Goal: Information Seeking & Learning: Learn about a topic

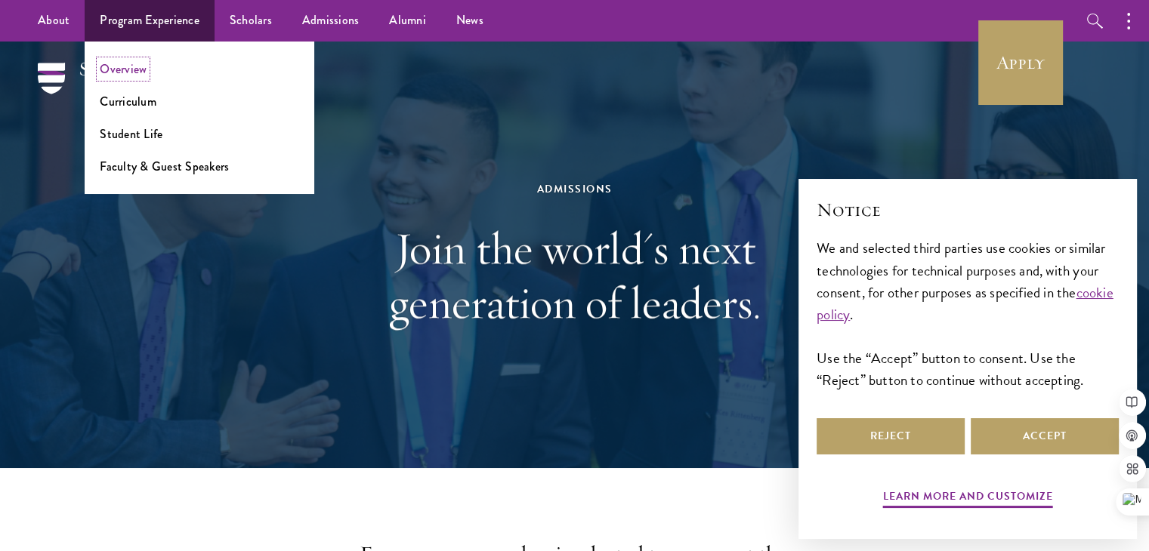
click at [131, 71] on link "Overview" at bounding box center [123, 68] width 47 height 17
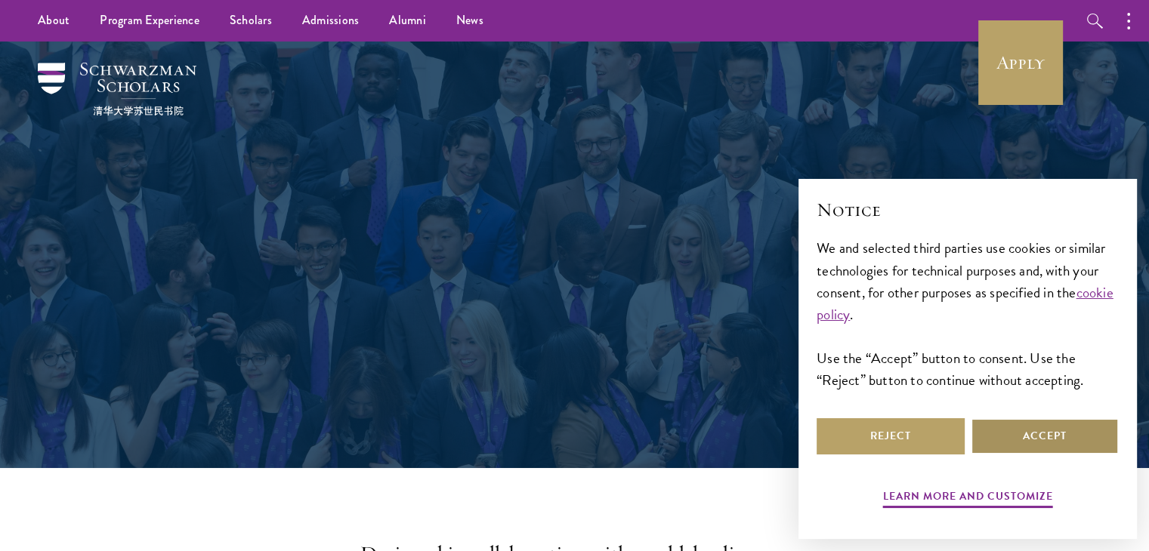
click at [1011, 440] on button "Accept" at bounding box center [1045, 437] width 148 height 36
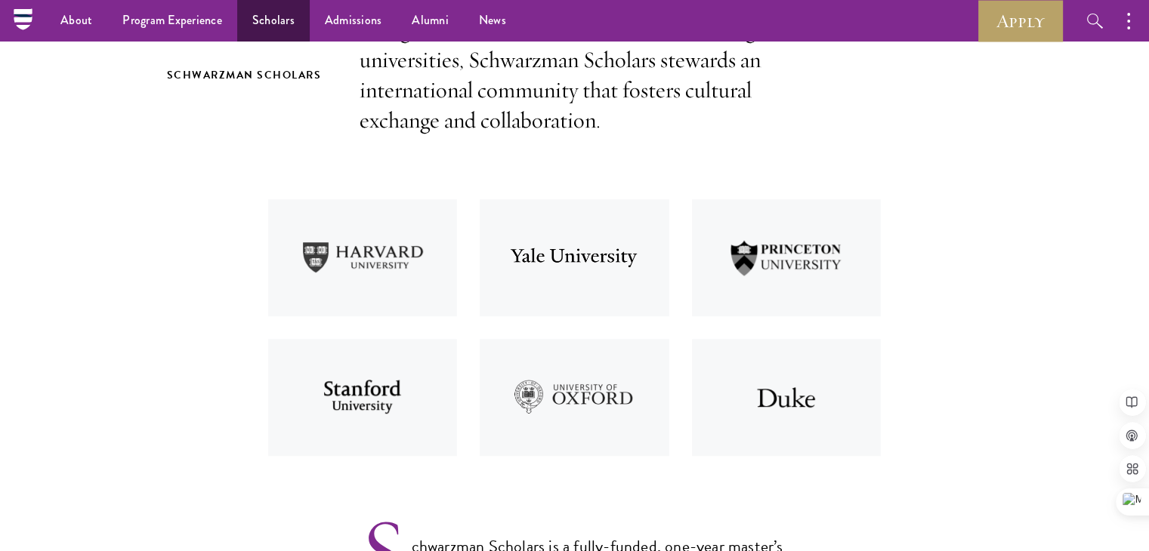
scroll to position [317, 0]
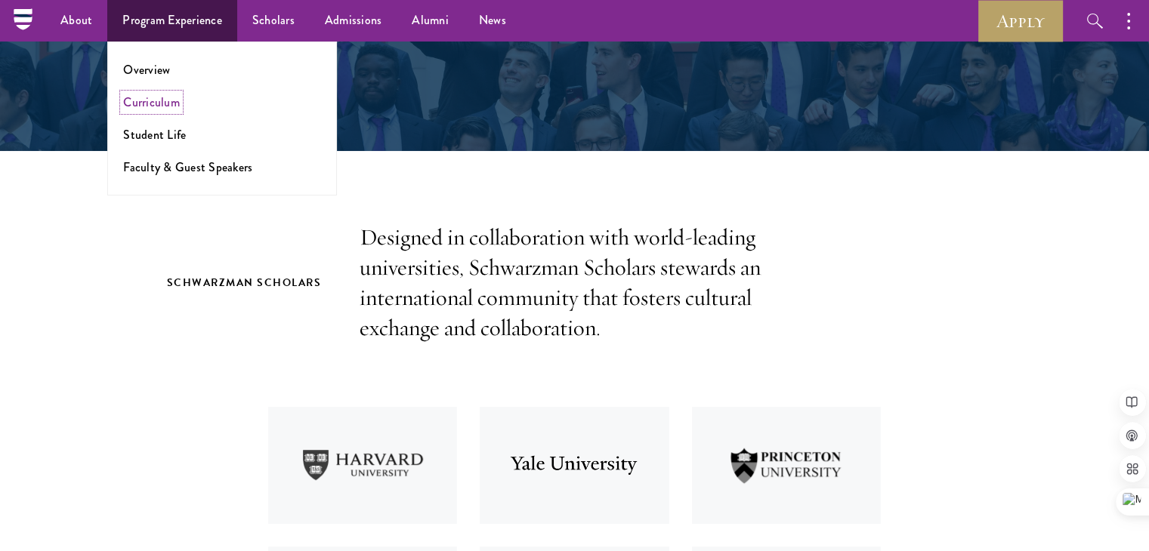
click at [155, 108] on link "Curriculum" at bounding box center [151, 102] width 57 height 17
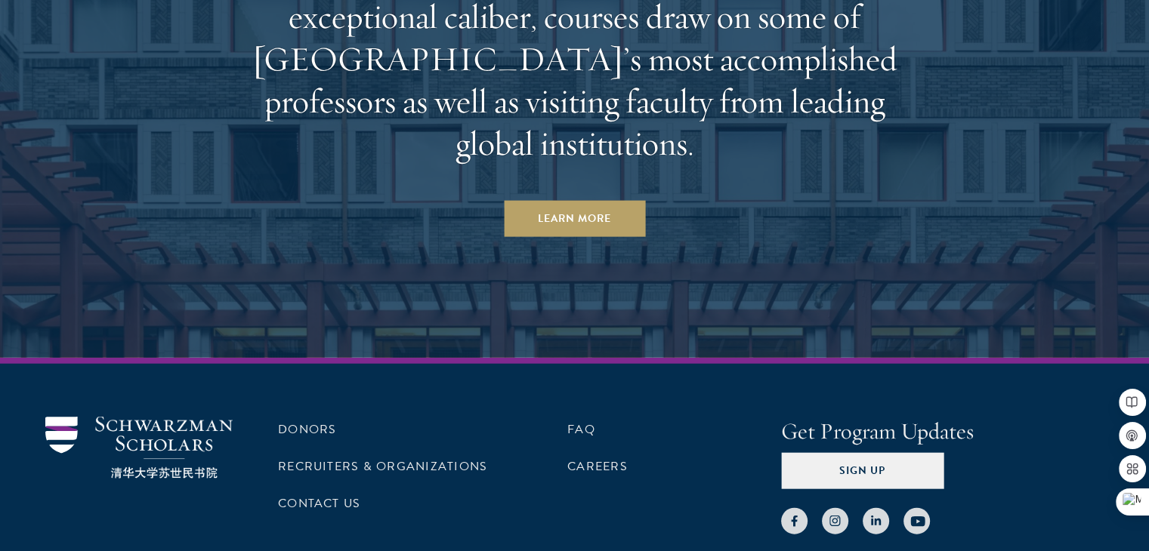
scroll to position [9244, 0]
